Goal: Task Accomplishment & Management: Manage account settings

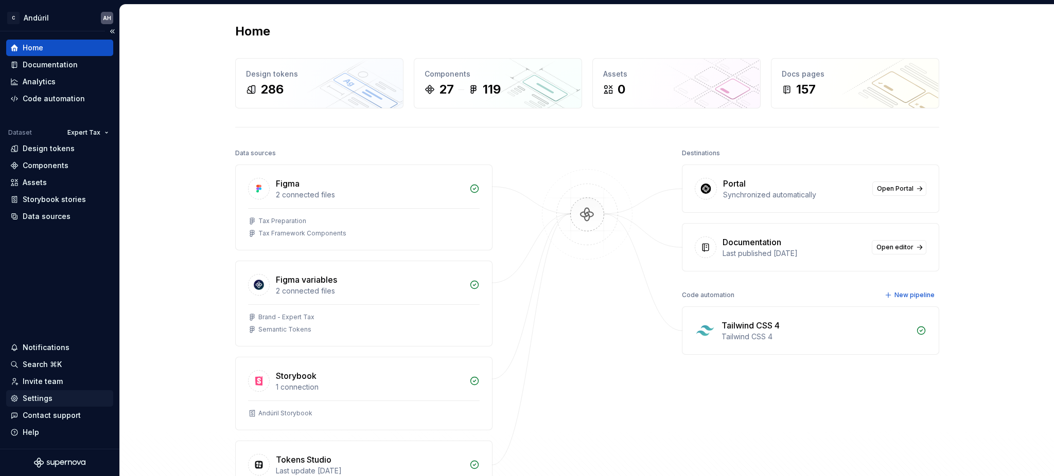
click at [22, 397] on div "Settings" at bounding box center [59, 399] width 99 height 10
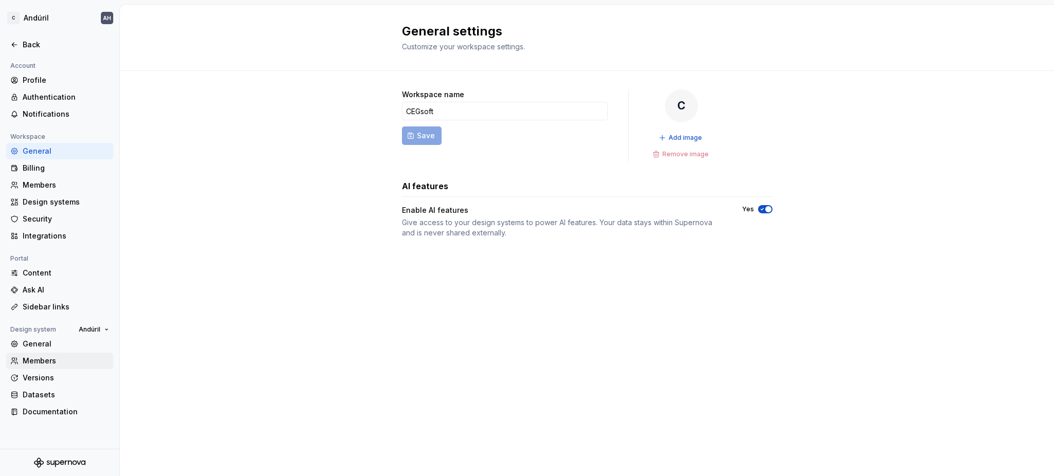
click at [42, 359] on div "Members" at bounding box center [66, 361] width 86 height 10
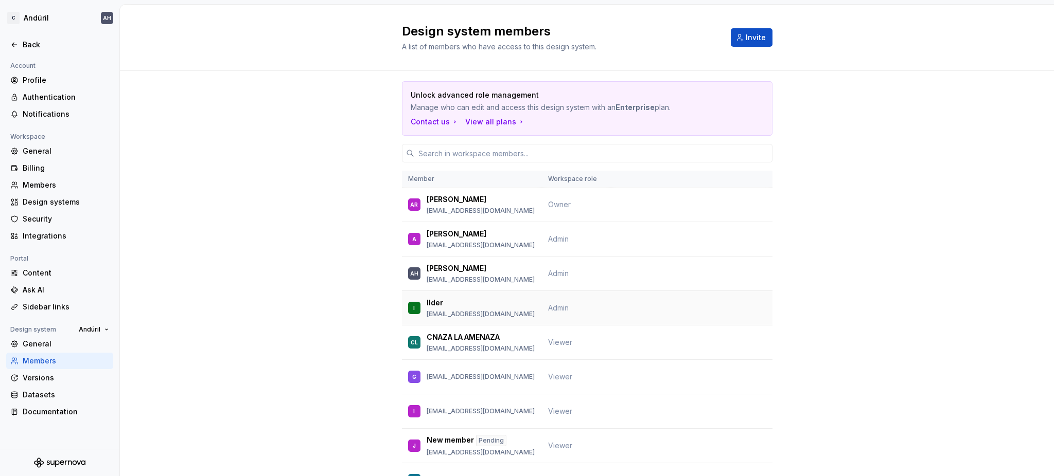
scroll to position [198, 0]
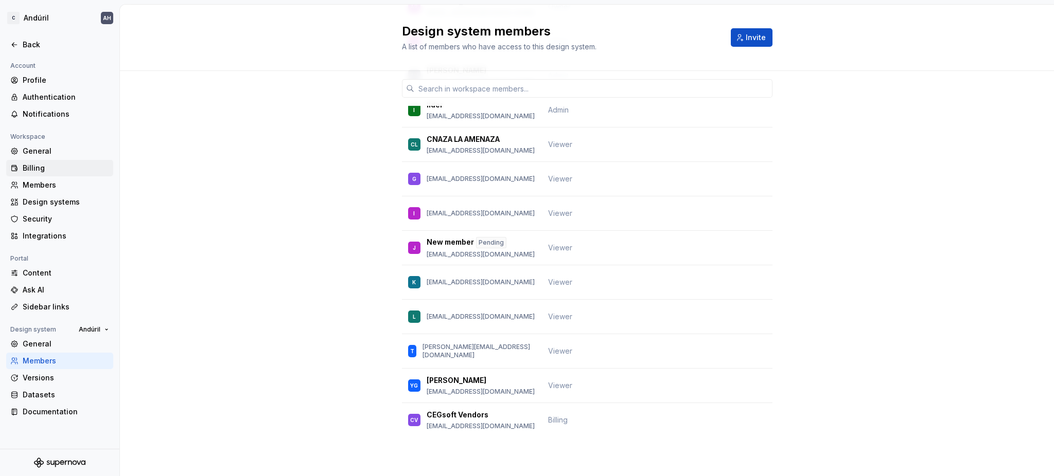
click at [55, 165] on div "Billing" at bounding box center [66, 168] width 86 height 10
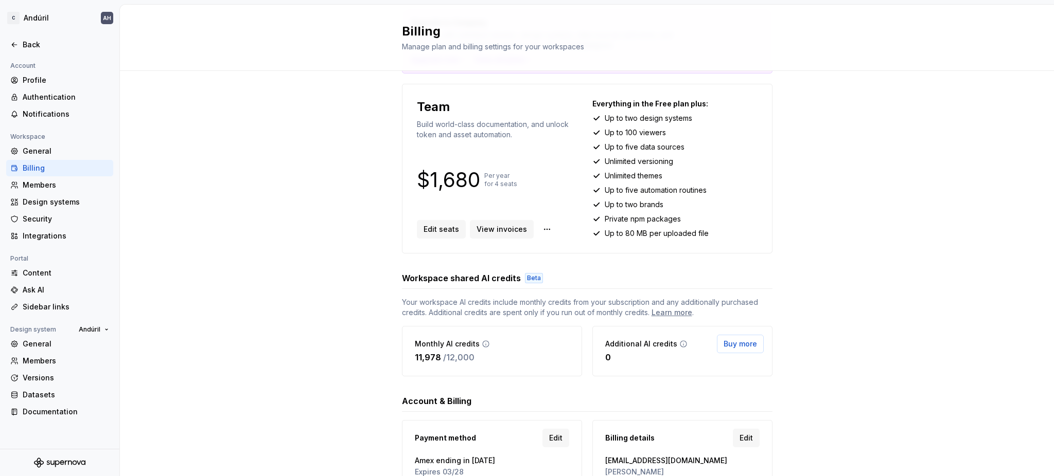
scroll to position [131, 0]
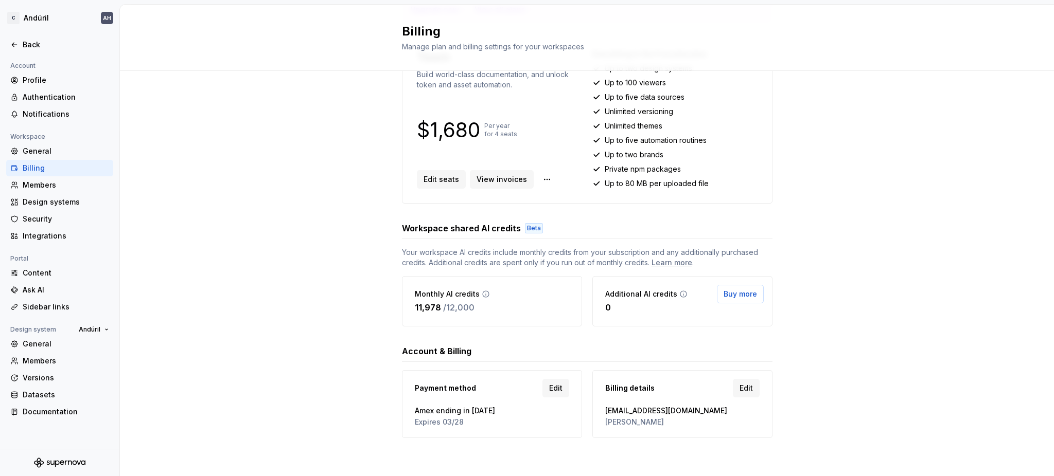
click at [562, 354] on div "Account & Billing" at bounding box center [587, 351] width 370 height 12
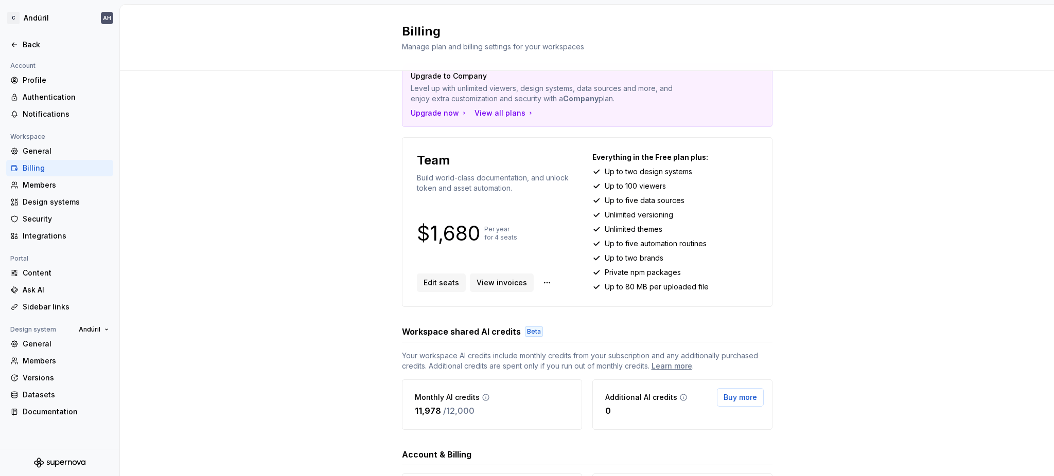
scroll to position [0, 0]
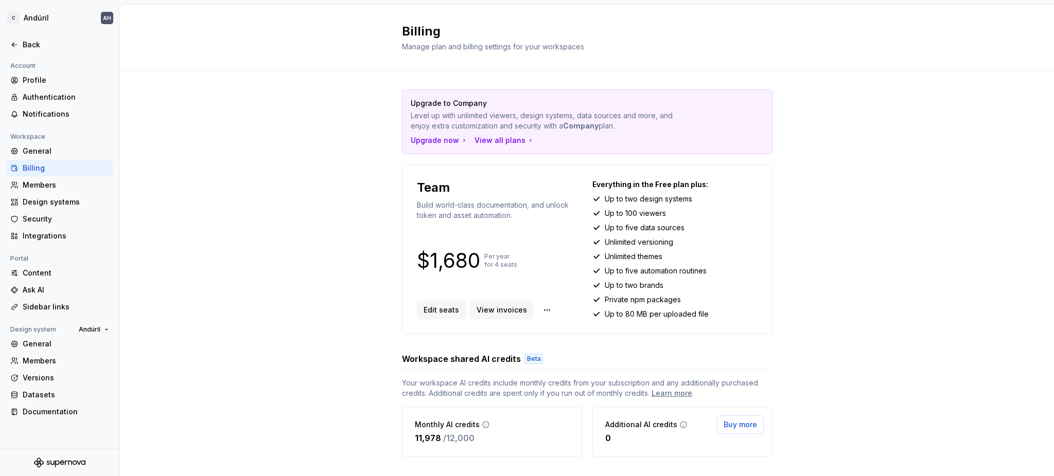
click at [491, 146] on div "Upgrade to Company Level up with unlimited viewers, design systems, data source…" at bounding box center [586, 122] width 369 height 64
click at [476, 136] on div "View all plans" at bounding box center [504, 140] width 60 height 10
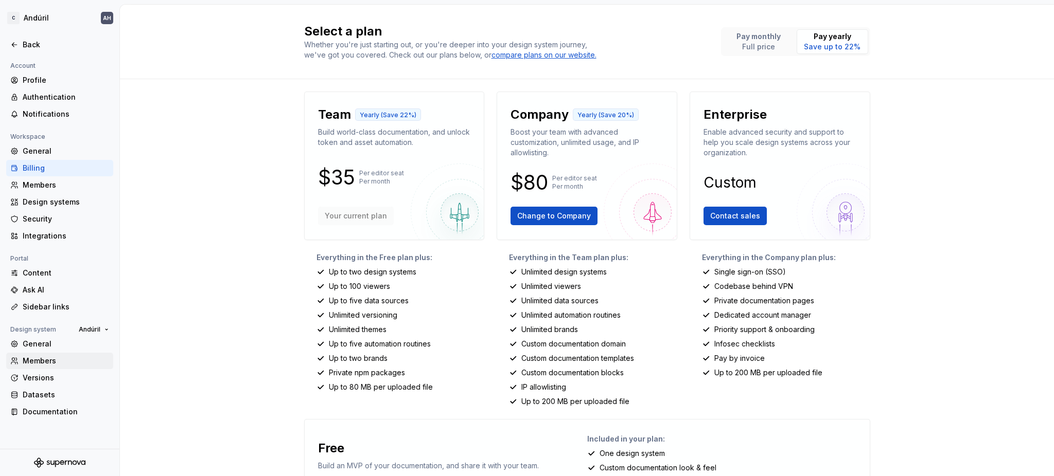
click at [35, 362] on div "Members" at bounding box center [66, 361] width 86 height 10
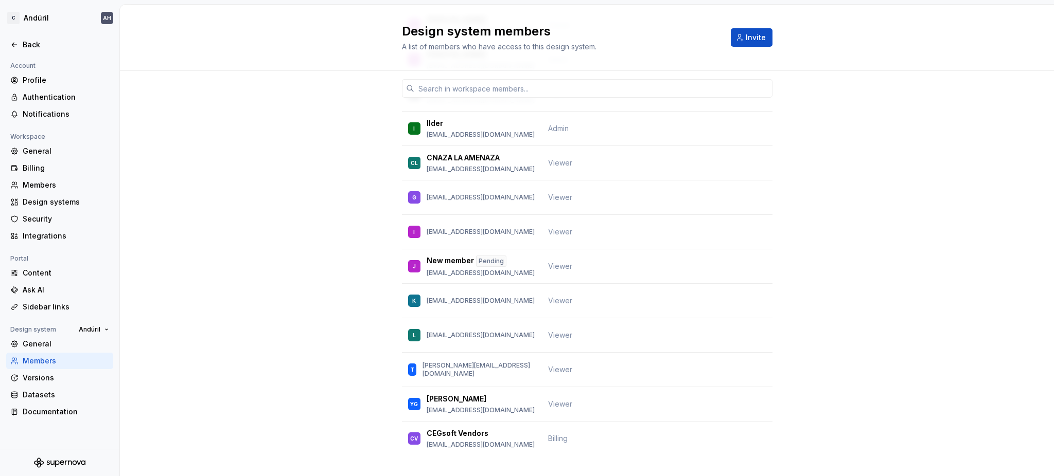
scroll to position [198, 0]
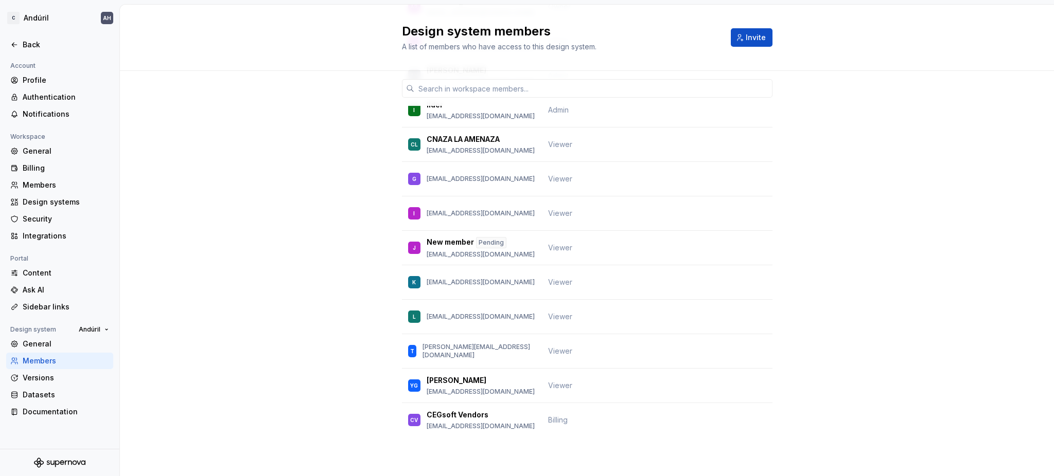
click at [322, 321] on div "Unlock advanced role management Manage who can edit and access this design syst…" at bounding box center [587, 175] width 934 height 604
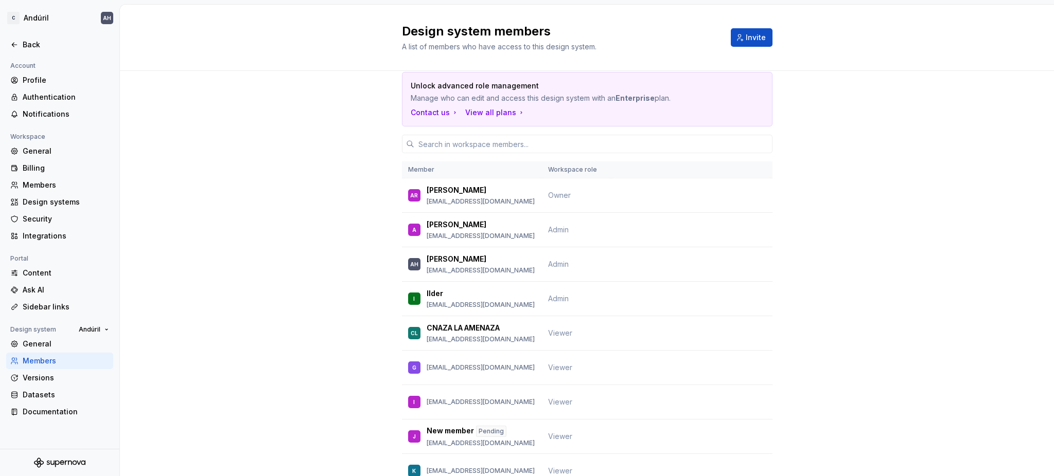
scroll to position [0, 0]
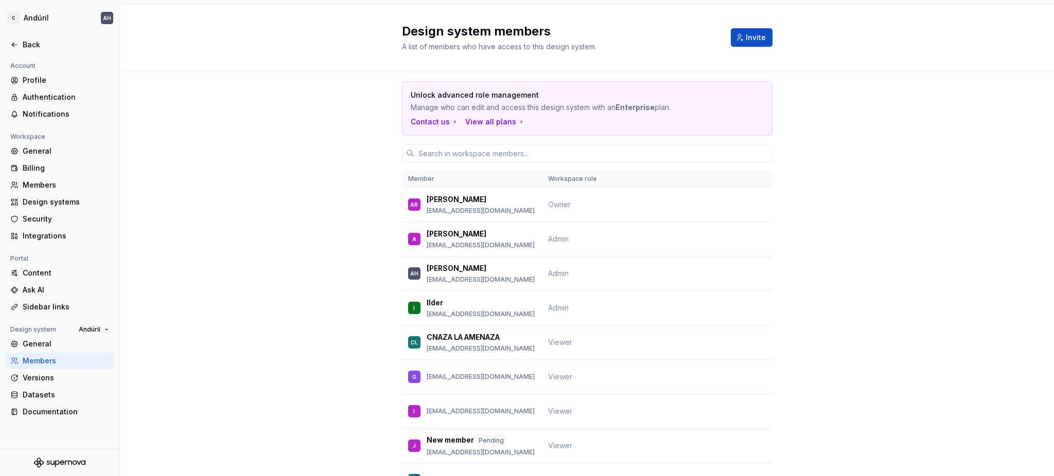
click at [934, 15] on div "Design system members A list of members who have access to this design system. …" at bounding box center [587, 38] width 934 height 66
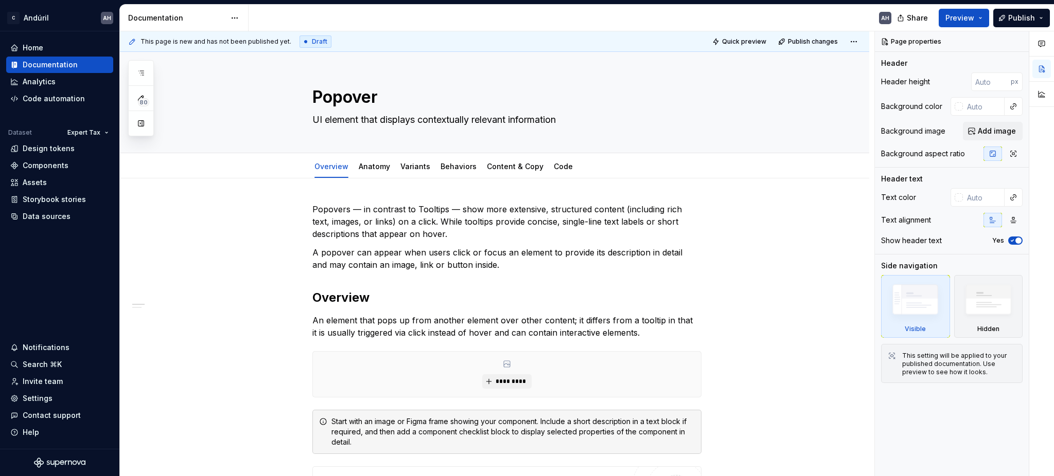
type textarea "*"
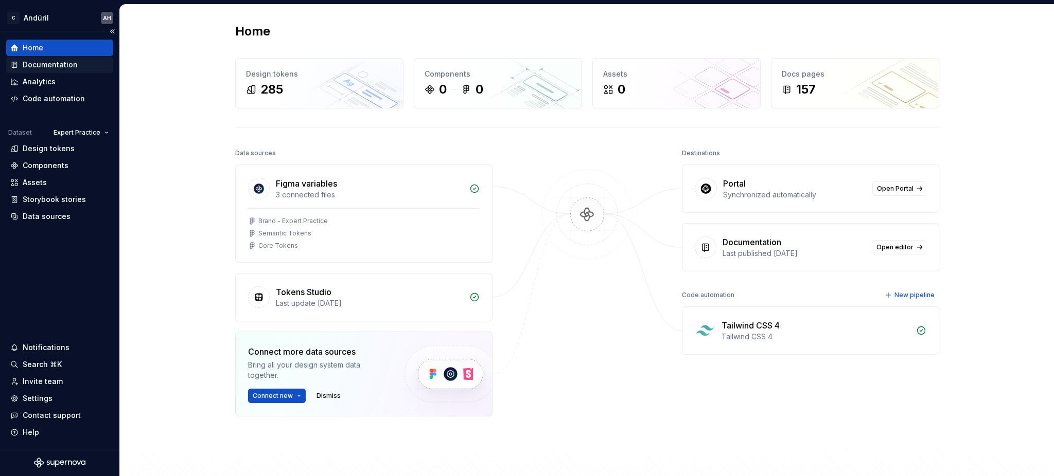
click at [60, 61] on div "Documentation" at bounding box center [50, 65] width 55 height 10
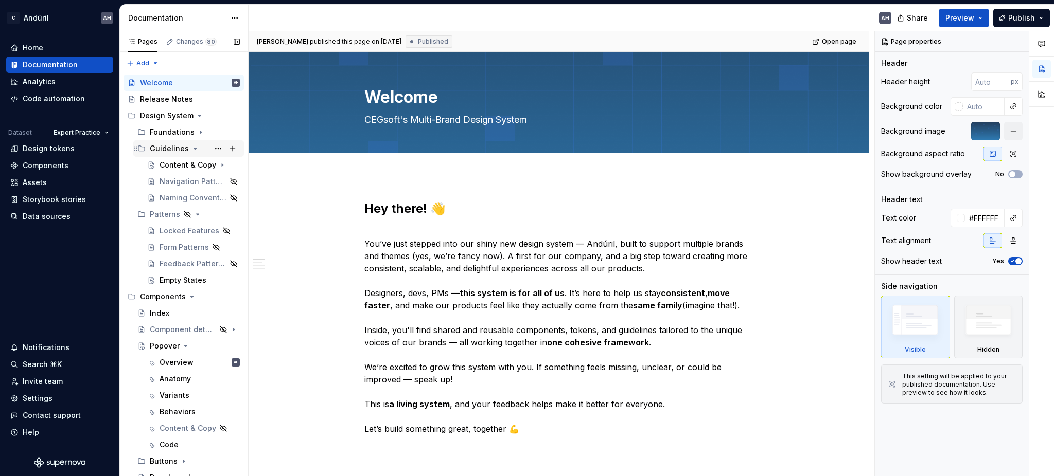
click at [191, 148] on icon "Page tree" at bounding box center [195, 149] width 8 height 8
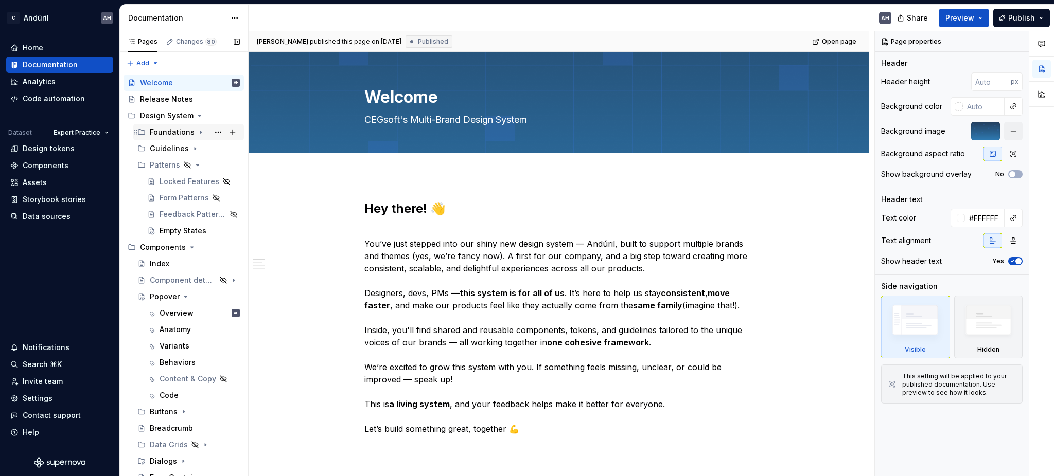
click at [200, 132] on icon "Page tree" at bounding box center [200, 132] width 1 height 3
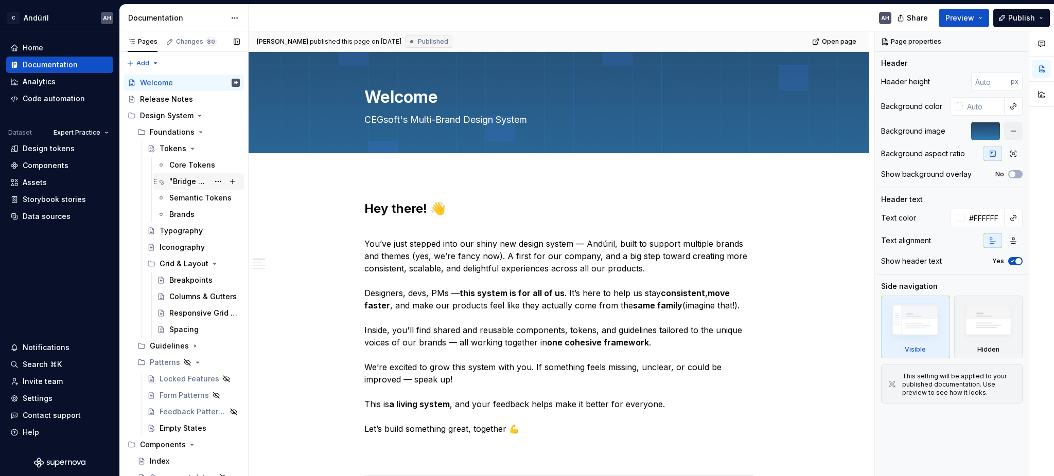
click at [184, 180] on div ""Bridge Tokens"" at bounding box center [189, 181] width 40 height 10
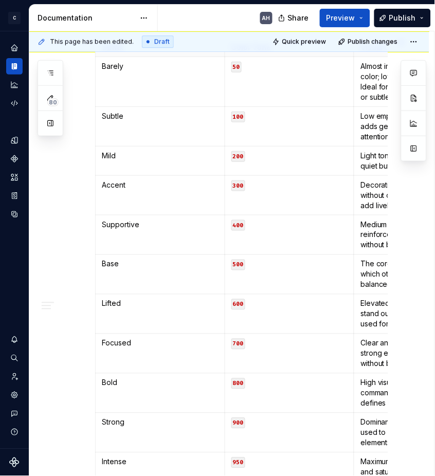
scroll to position [892, 0]
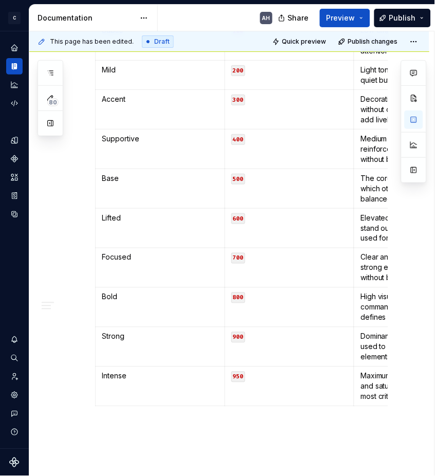
scroll to position [1029, 0]
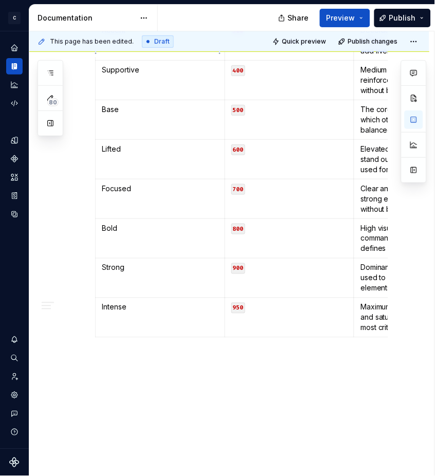
type textarea "*"
